Goal: Task Accomplishment & Management: Manage account settings

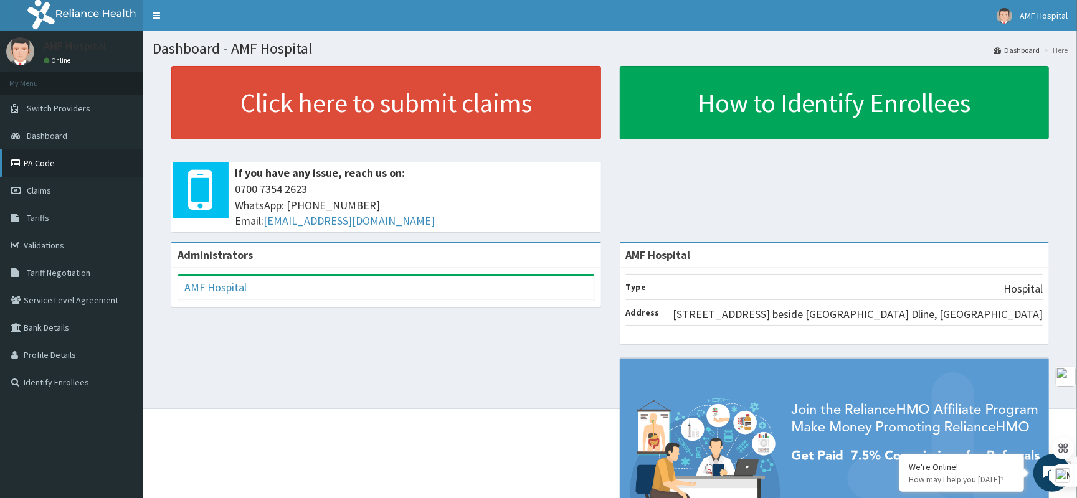
click at [53, 166] on link "PA Code" at bounding box center [71, 162] width 143 height 27
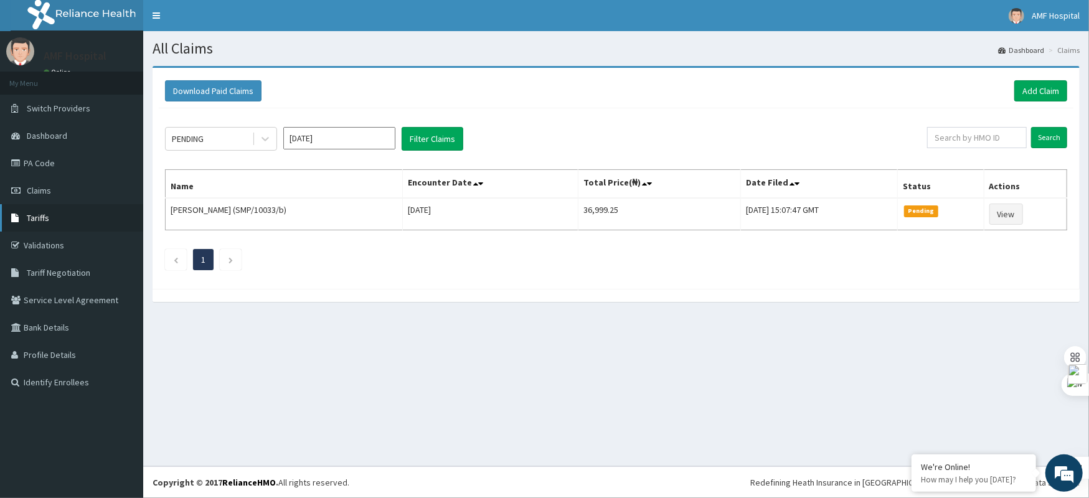
click at [81, 216] on link "Tariffs" at bounding box center [71, 217] width 143 height 27
click at [1046, 88] on link "Add Claim" at bounding box center [1041, 90] width 53 height 21
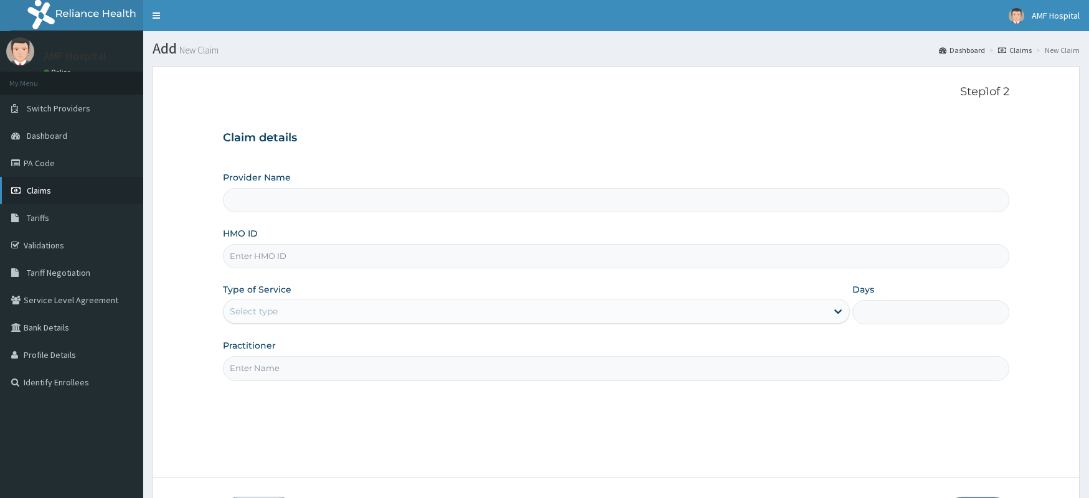
click at [30, 168] on link "PA Code" at bounding box center [71, 162] width 143 height 27
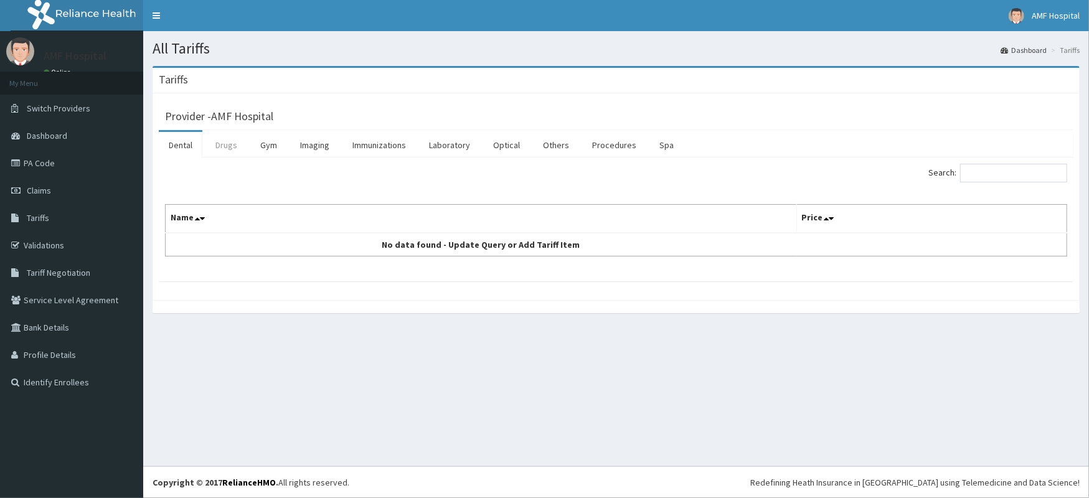
click at [230, 152] on link "Drugs" at bounding box center [227, 145] width 42 height 26
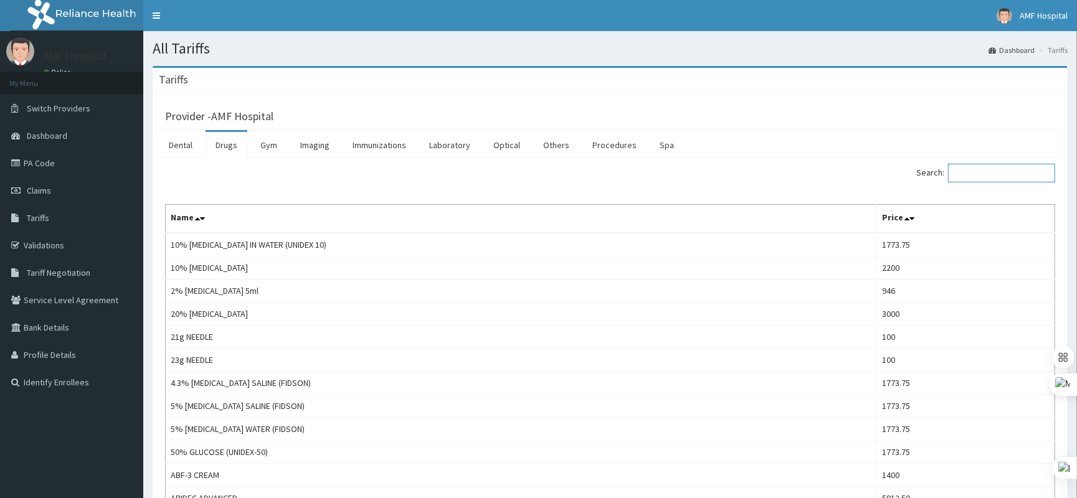
click at [990, 168] on input "Search:" at bounding box center [1001, 173] width 107 height 19
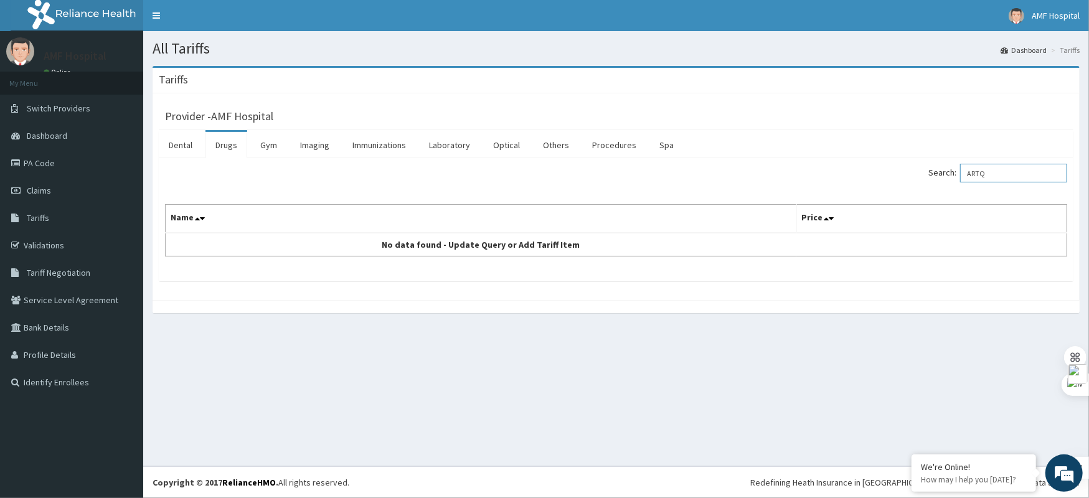
click at [1026, 172] on input "ARTQ" at bounding box center [1013, 173] width 107 height 19
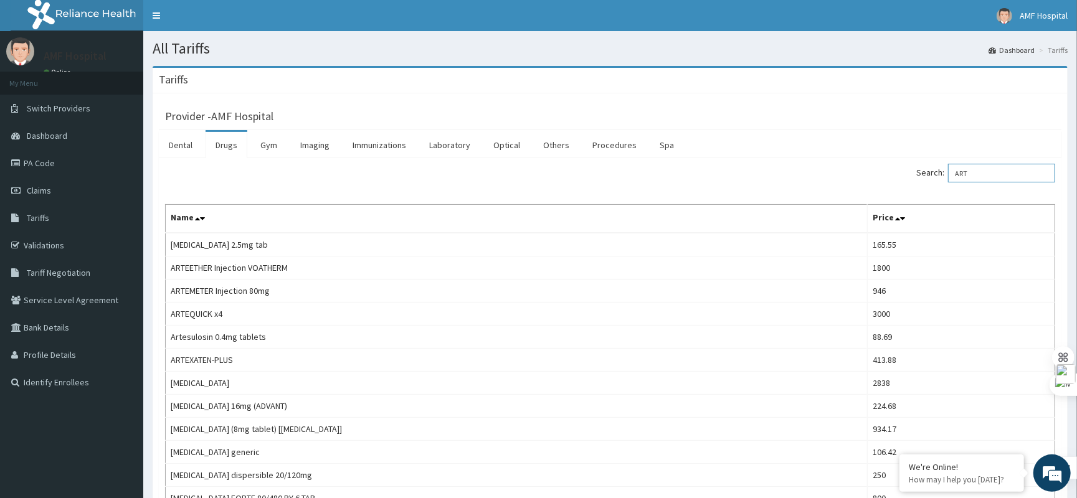
drag, startPoint x: 1004, startPoint y: 166, endPoint x: 963, endPoint y: 174, distance: 42.0
click at [963, 174] on input "ART" at bounding box center [1001, 173] width 107 height 19
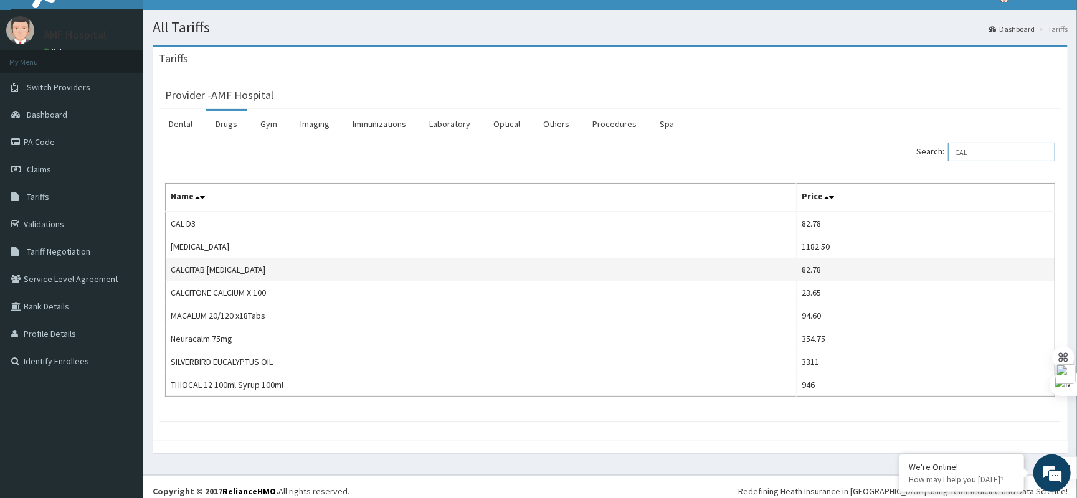
scroll to position [32, 0]
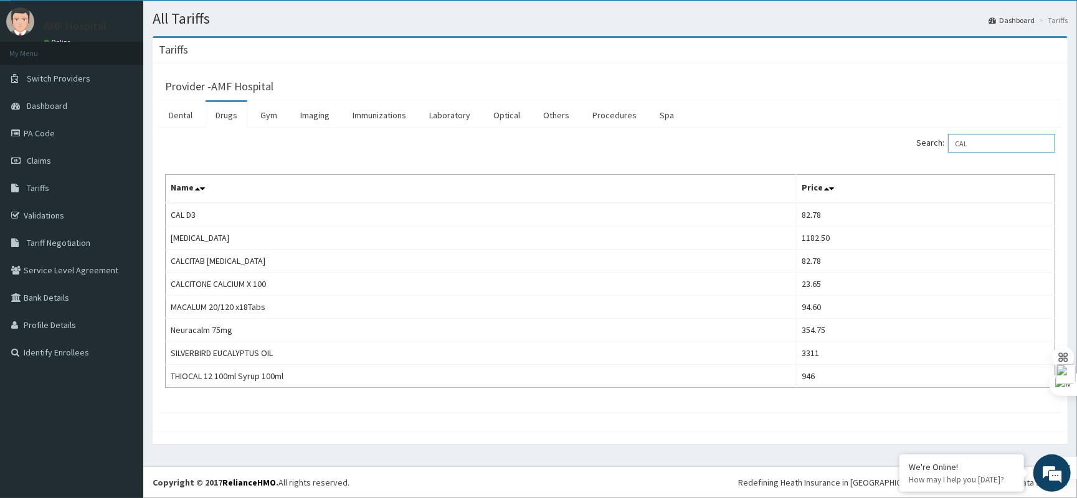
type input "CAL"
click at [85, 234] on link "Tariff Negotiation" at bounding box center [71, 242] width 143 height 27
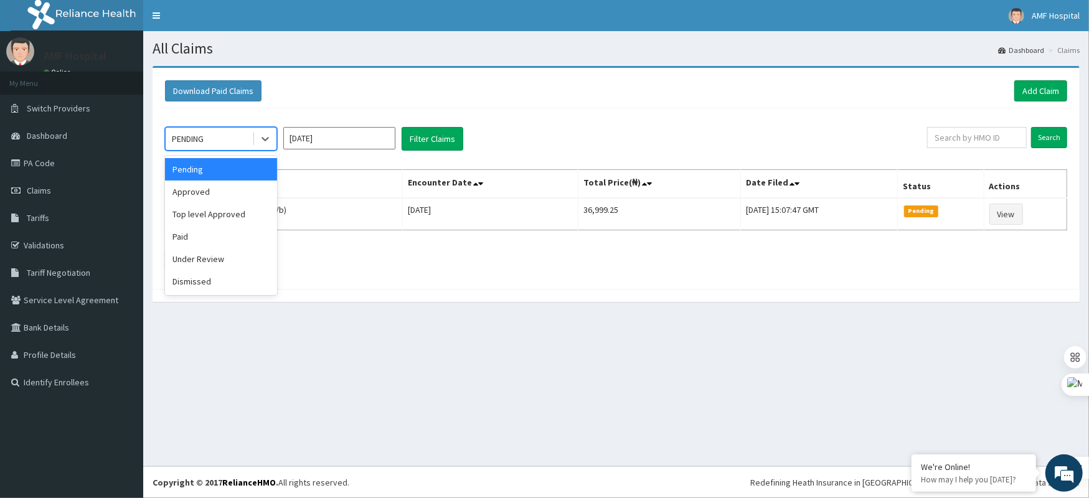
click at [269, 140] on icon at bounding box center [265, 139] width 12 height 12
click at [229, 193] on div "Approved" at bounding box center [221, 192] width 112 height 22
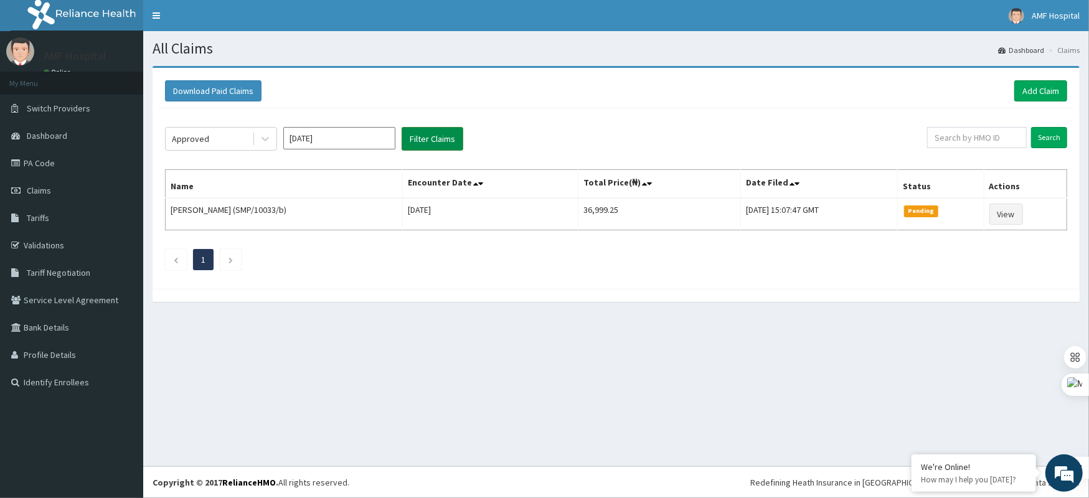
click at [447, 140] on button "Filter Claims" at bounding box center [433, 139] width 62 height 24
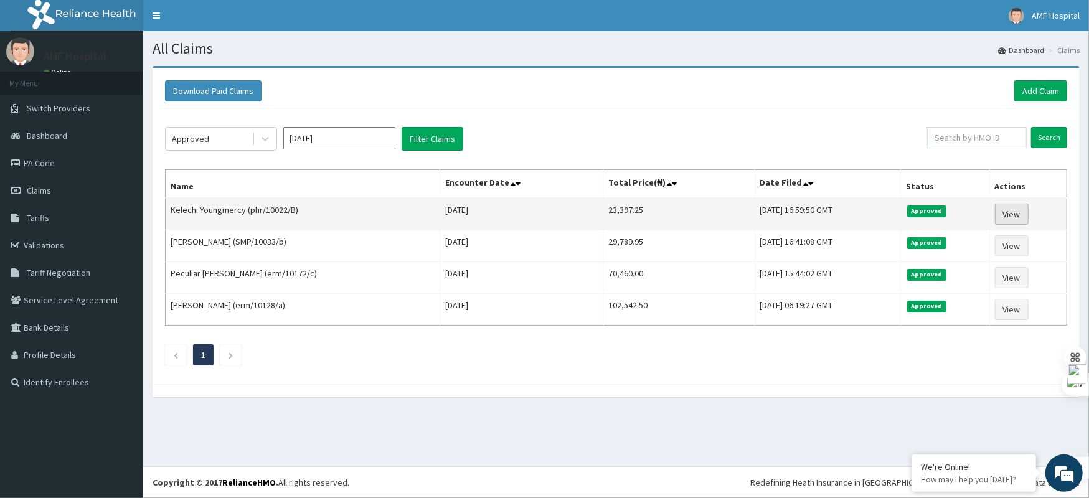
click at [1010, 211] on link "View" at bounding box center [1012, 214] width 34 height 21
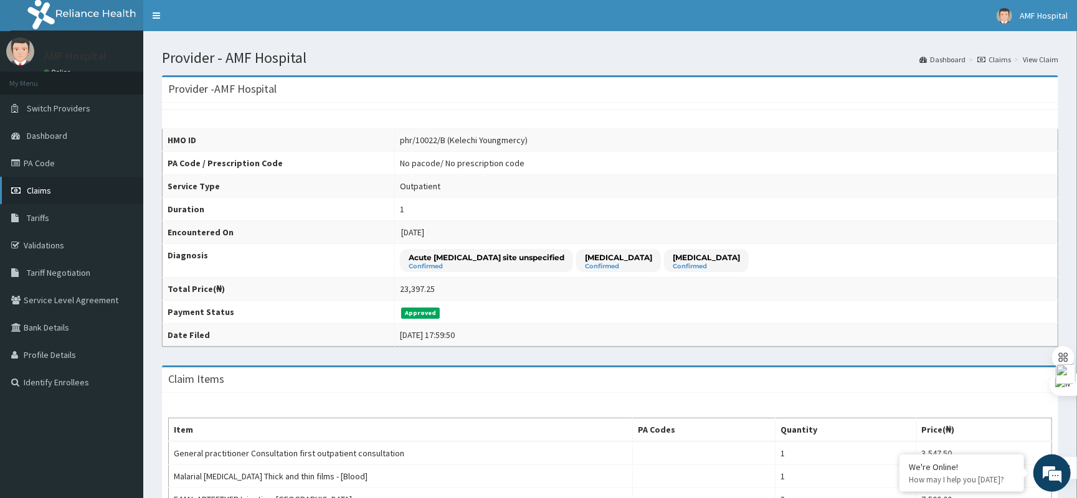
click at [77, 194] on link "Claims" at bounding box center [71, 190] width 143 height 27
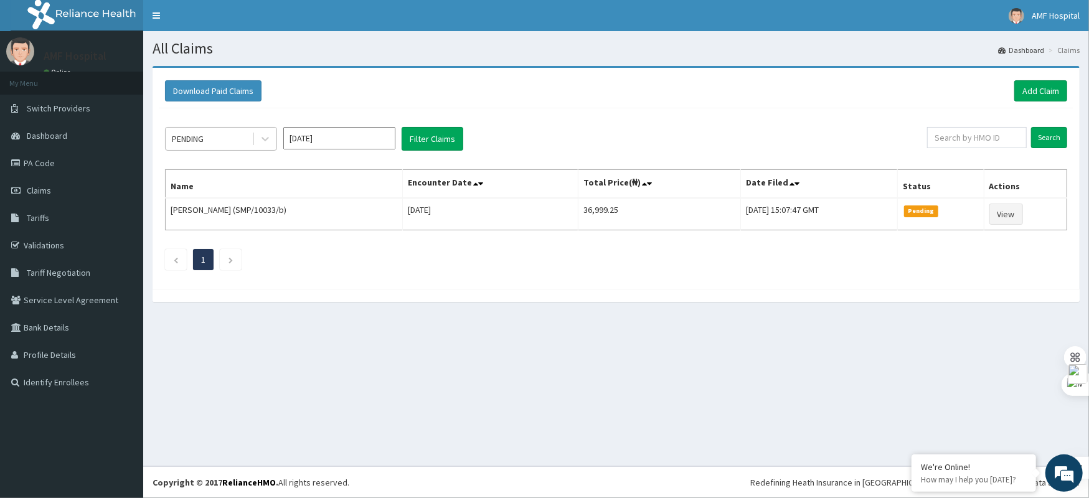
click at [233, 130] on div "PENDING" at bounding box center [209, 139] width 87 height 20
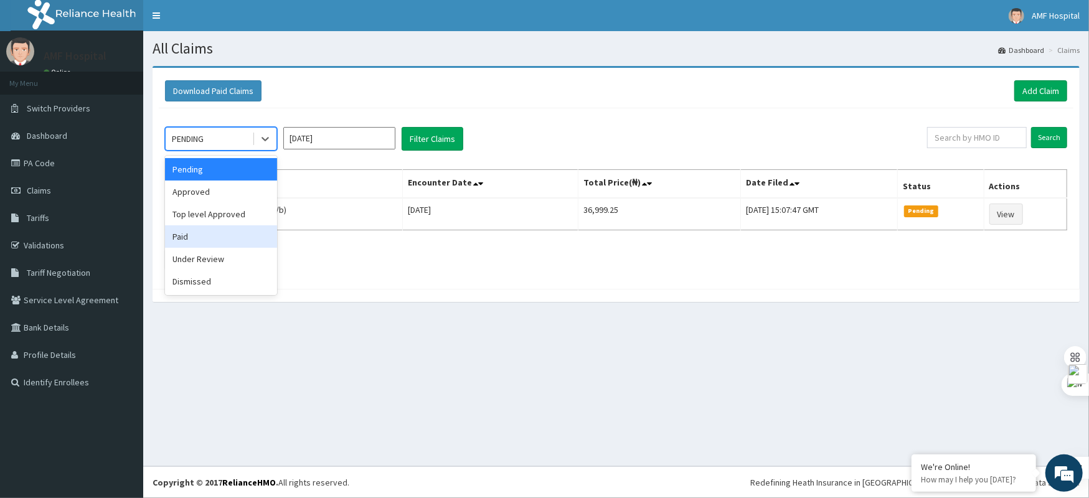
click at [208, 243] on div "Paid" at bounding box center [221, 236] width 112 height 22
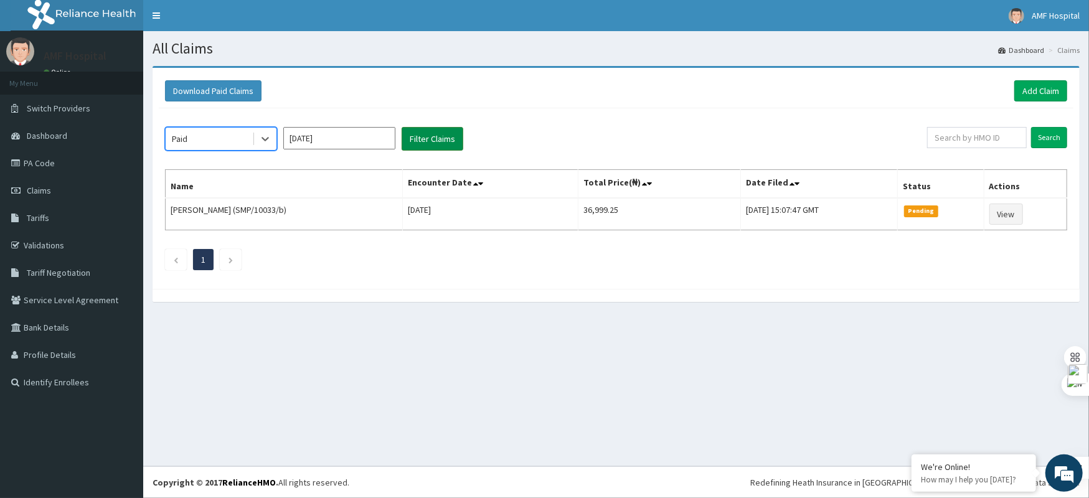
click at [440, 147] on button "Filter Claims" at bounding box center [433, 139] width 62 height 24
click at [424, 140] on button "Filter Claims" at bounding box center [433, 139] width 62 height 24
click at [420, 132] on button "Filter Claims" at bounding box center [433, 139] width 62 height 24
click at [270, 141] on icon at bounding box center [265, 139] width 12 height 12
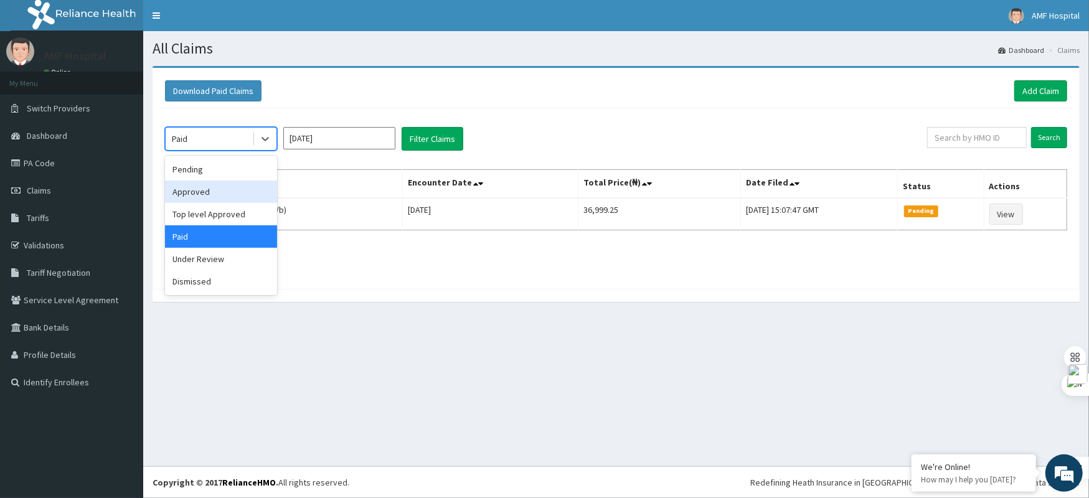
click at [234, 195] on div "Approved" at bounding box center [221, 192] width 112 height 22
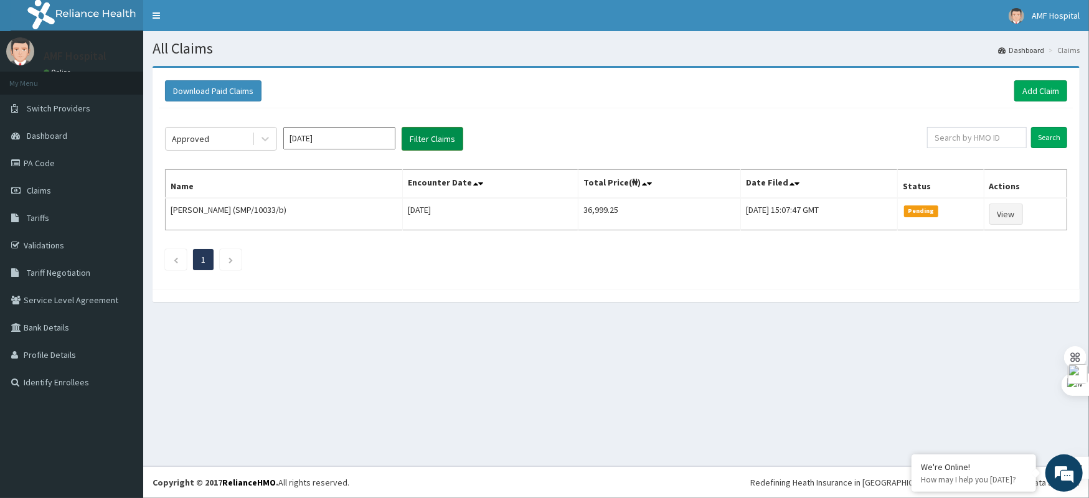
click at [435, 137] on button "Filter Claims" at bounding box center [433, 139] width 62 height 24
